Goal: Information Seeking & Learning: Check status

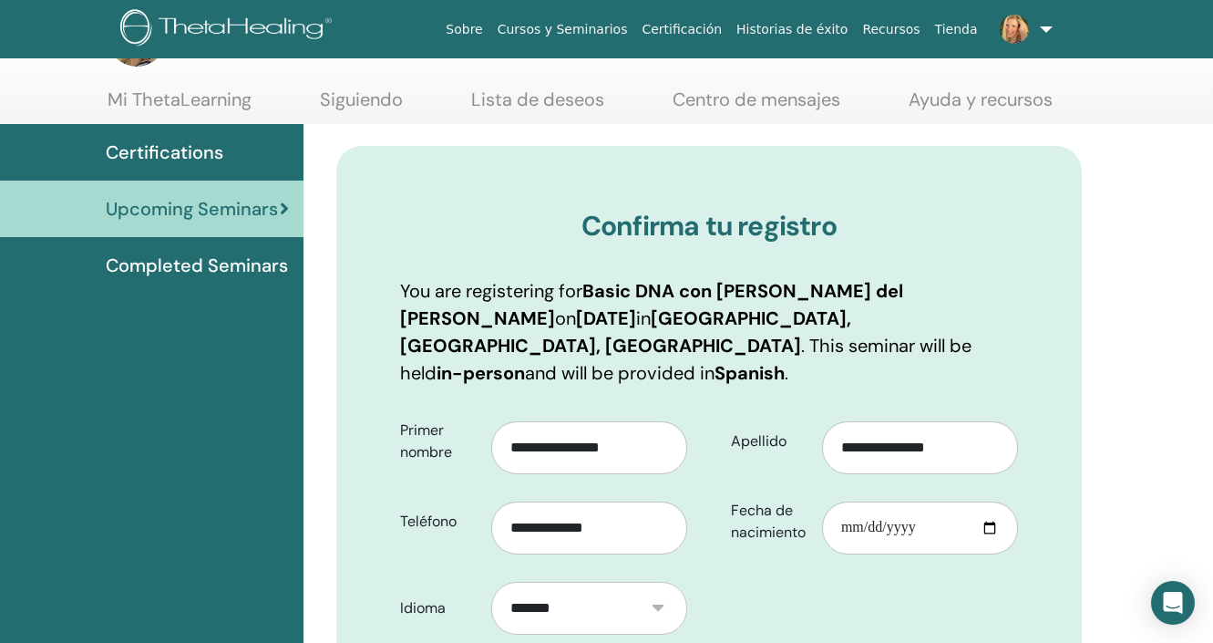
scroll to position [74, 0]
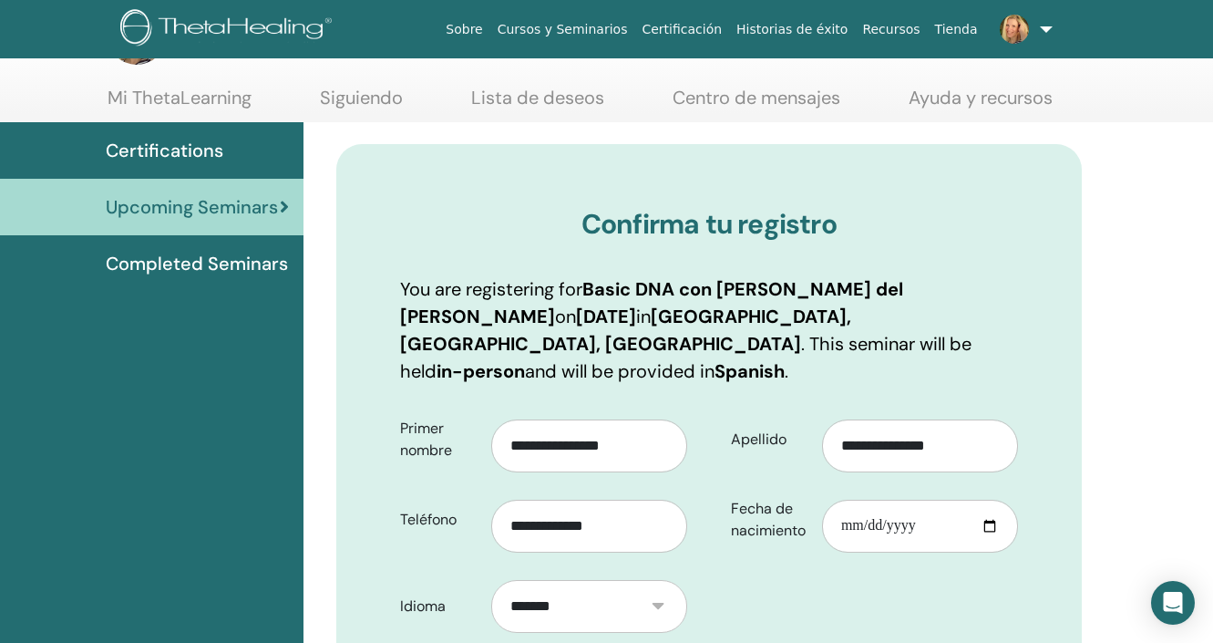
click at [260, 264] on span "Completed Seminars" at bounding box center [197, 263] width 182 height 27
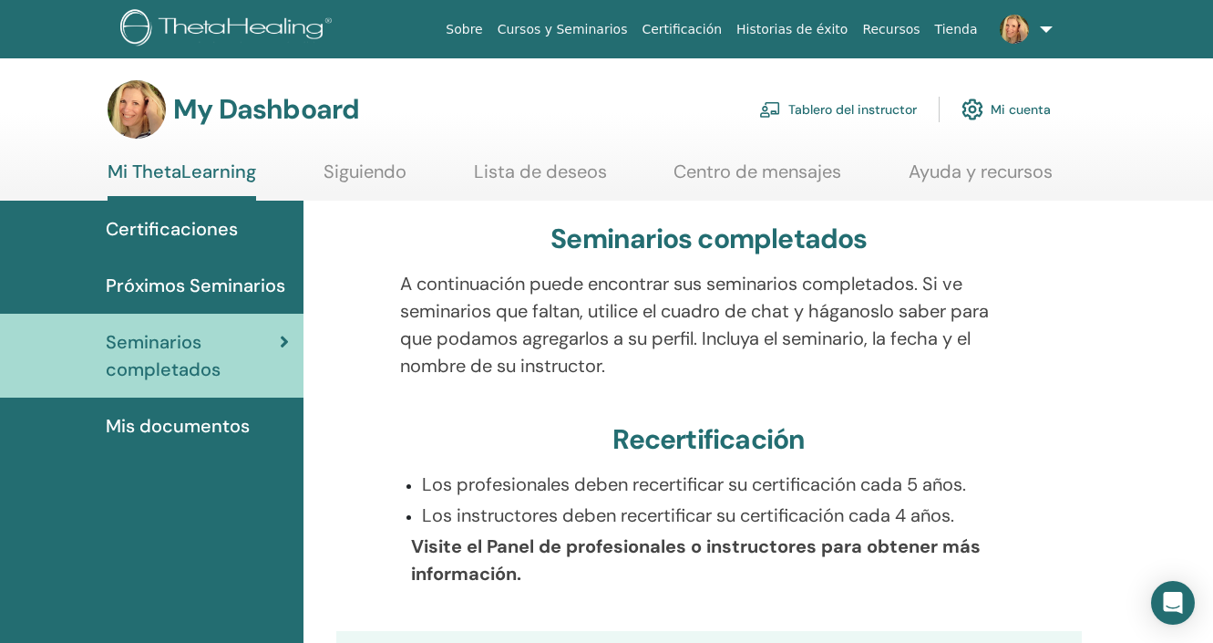
click at [238, 232] on div "Certificaciones" at bounding box center [152, 228] width 274 height 27
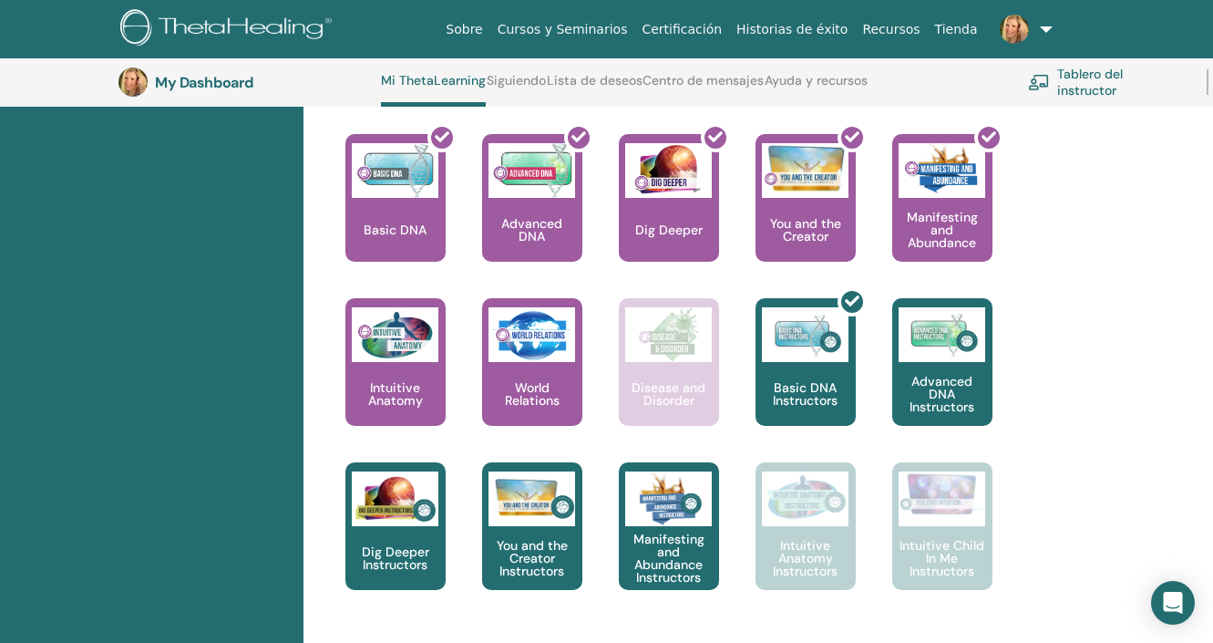
scroll to position [806, 0]
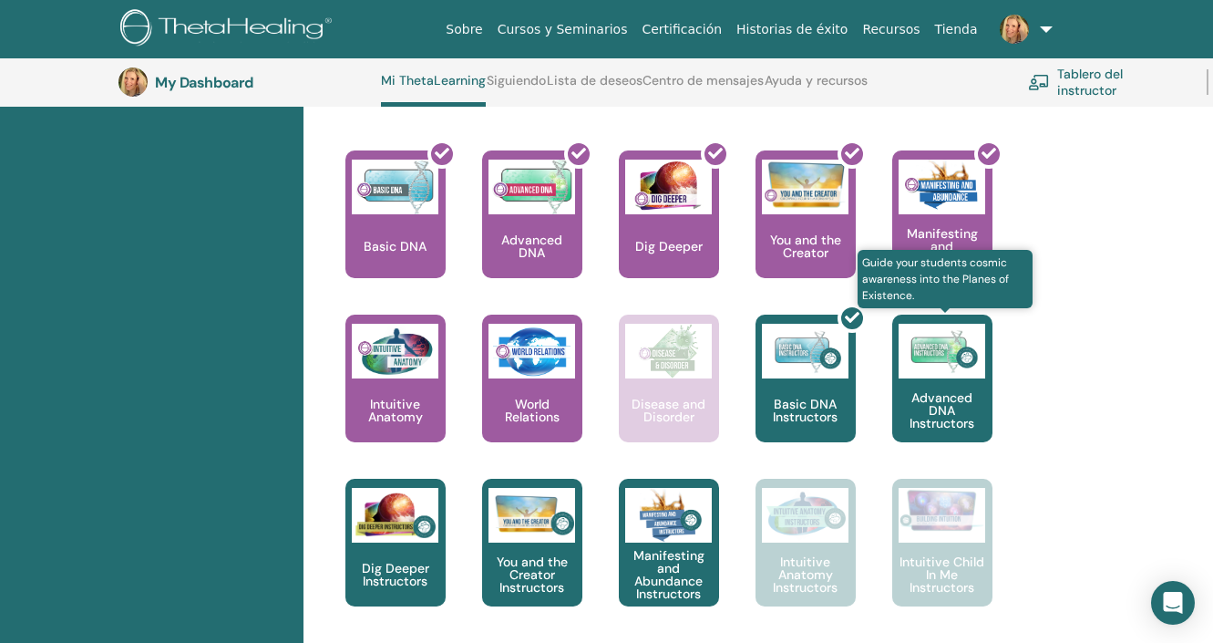
click at [927, 402] on p "Advanced DNA Instructors" at bounding box center [943, 410] width 100 height 38
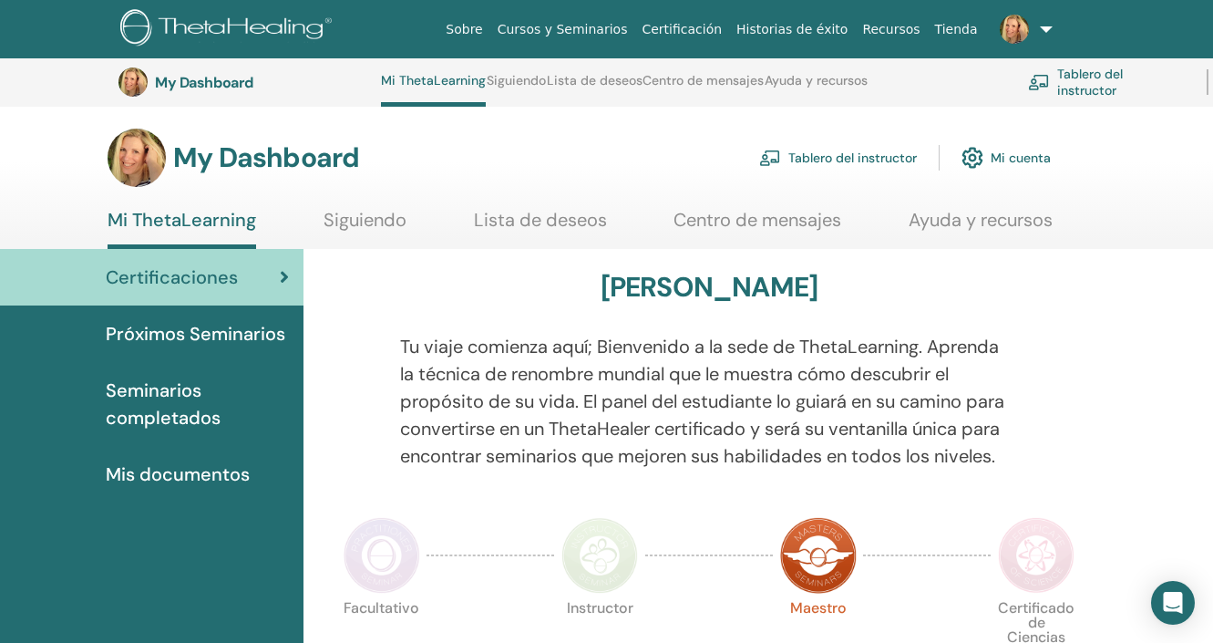
scroll to position [806, 0]
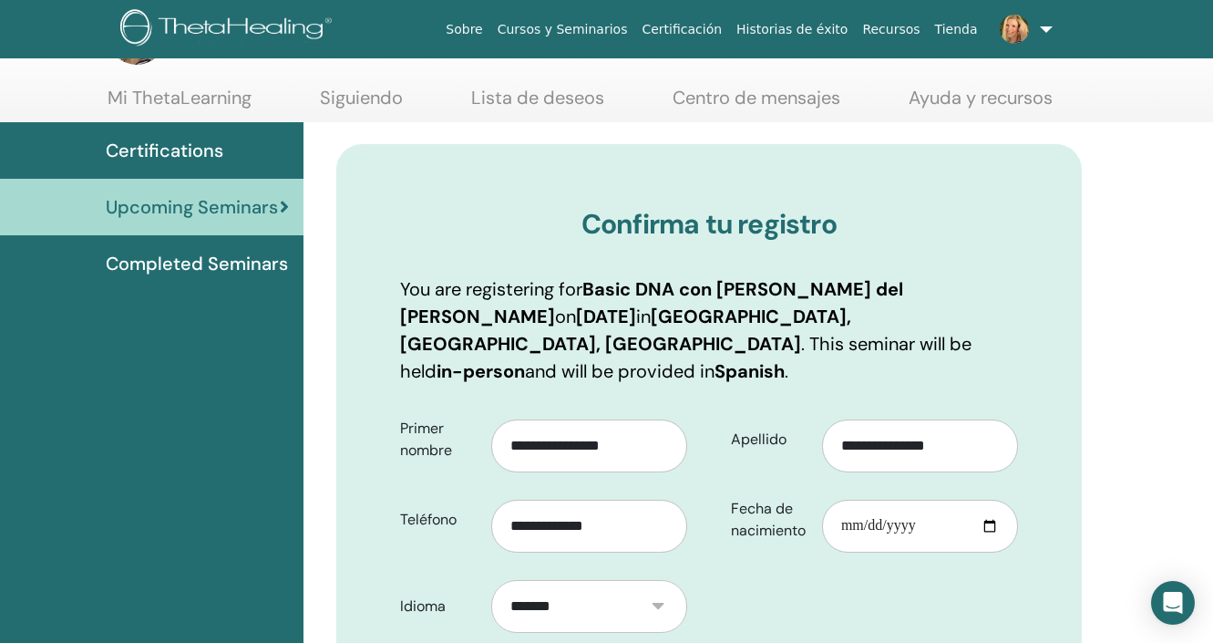
scroll to position [74, 0]
click at [847, 501] on input "Fecha de nacimiento" at bounding box center [920, 526] width 196 height 53
